Goal: Find specific page/section: Find specific page/section

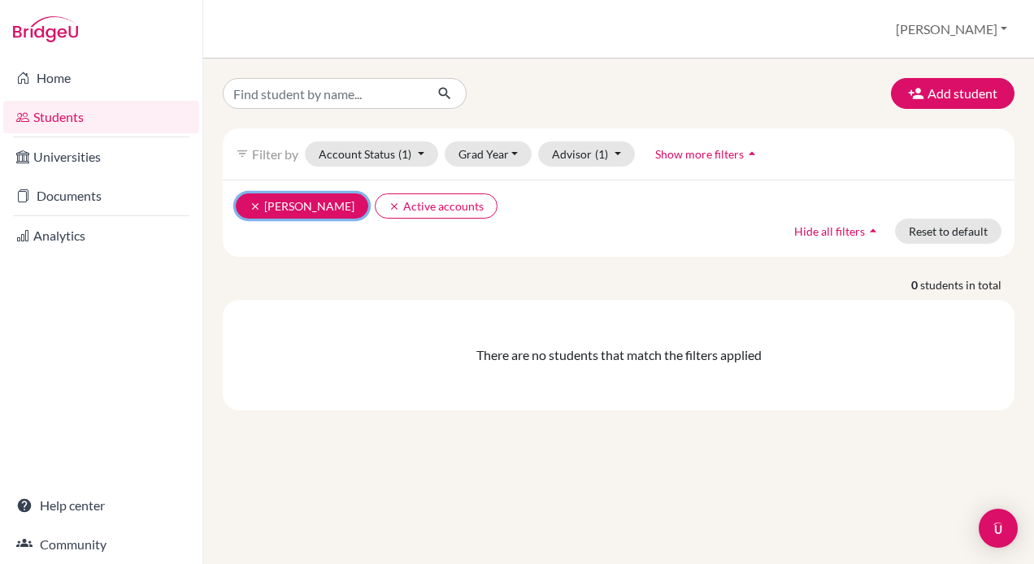
click at [257, 201] on icon "clear" at bounding box center [255, 206] width 11 height 11
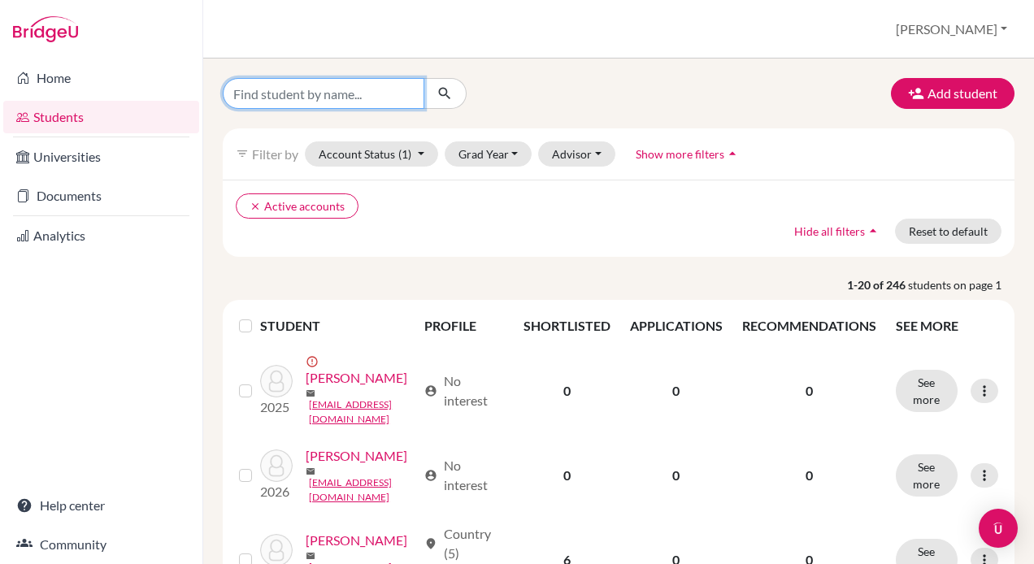
click at [269, 96] on input "Find student by name..." at bounding box center [324, 93] width 202 height 31
type input "joy"
click button "submit" at bounding box center [445, 93] width 43 height 31
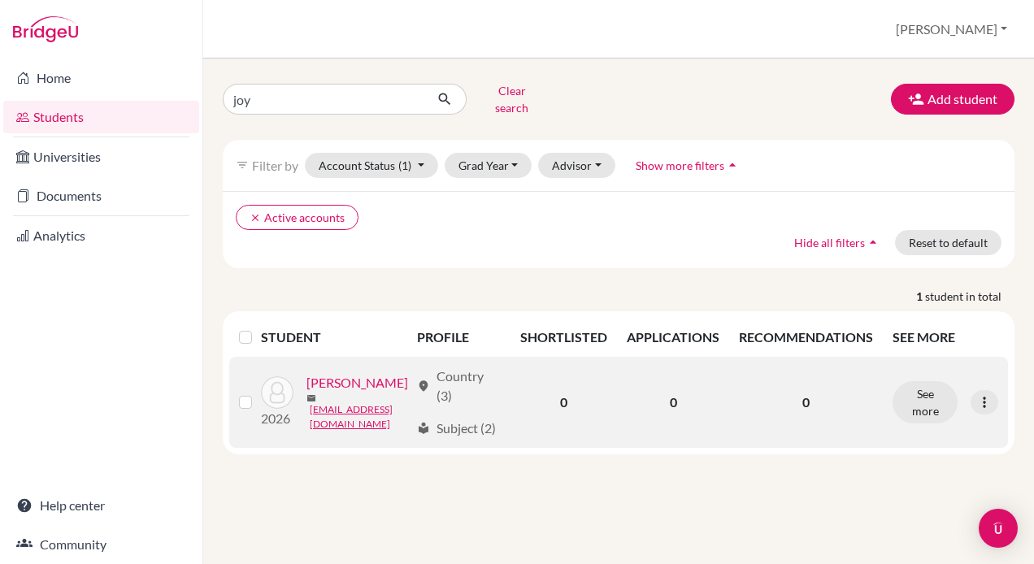
click at [307, 393] on link "[PERSON_NAME]" at bounding box center [358, 383] width 102 height 20
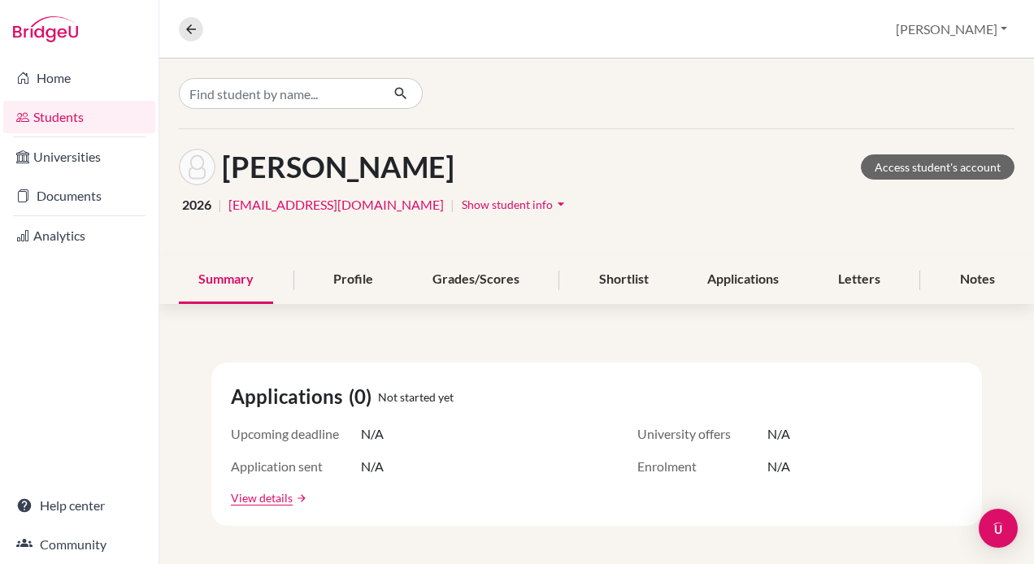
click at [271, 415] on div "Applications (0) Not started yet Upcoming deadline N/A University offers N/A Ap…" at bounding box center [596, 444] width 771 height 163
click at [592, 281] on div "Shortlist" at bounding box center [624, 280] width 89 height 48
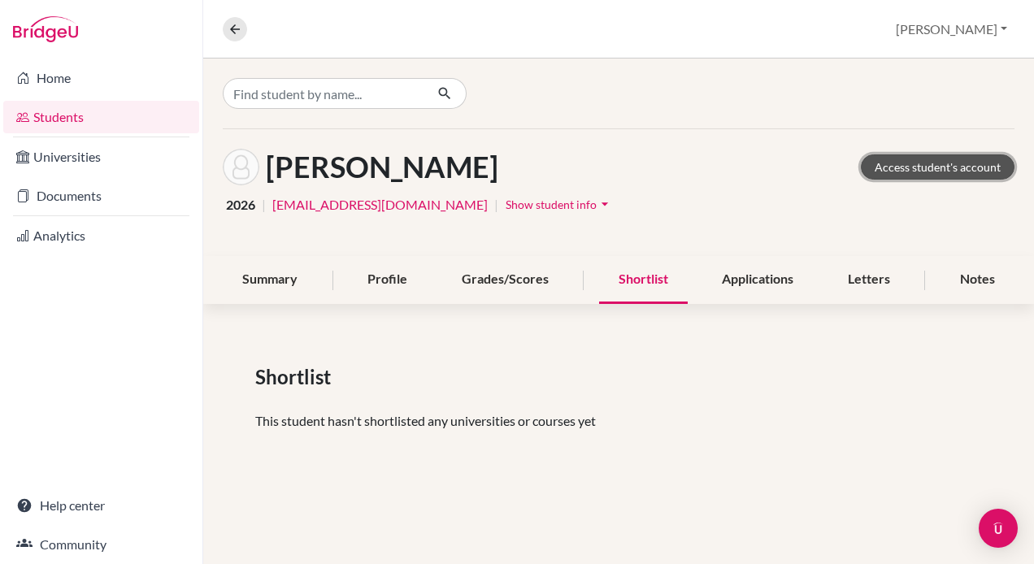
click at [892, 158] on link "Access student's account" at bounding box center [938, 167] width 154 height 25
